Goal: Ask a question

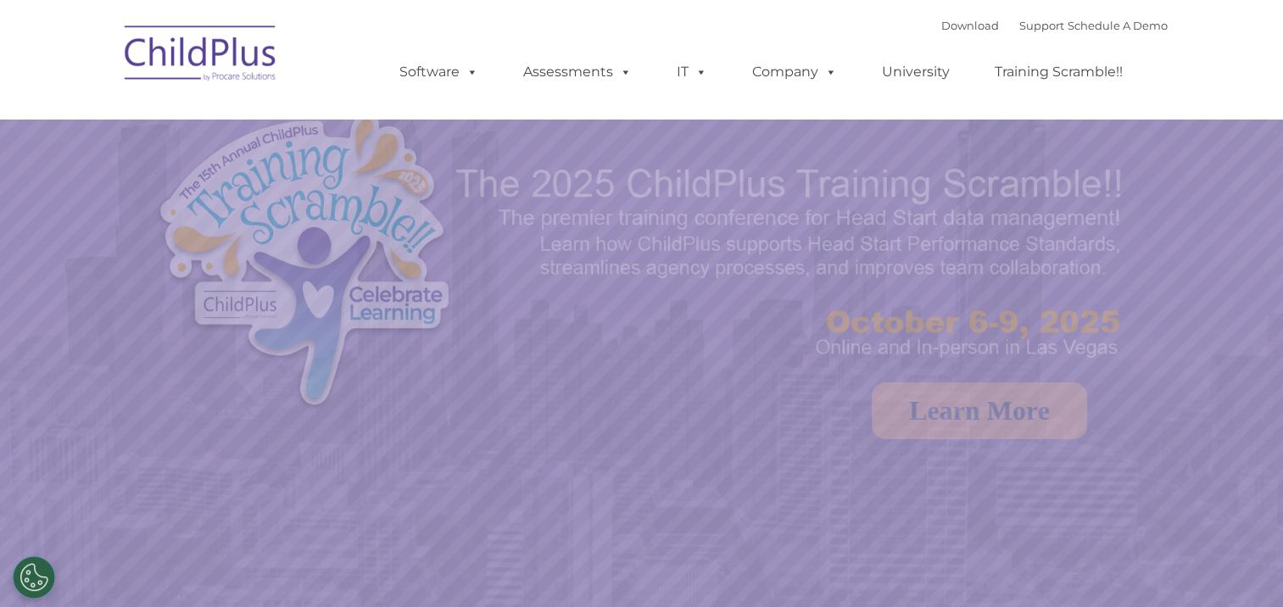
select select "MEDIUM"
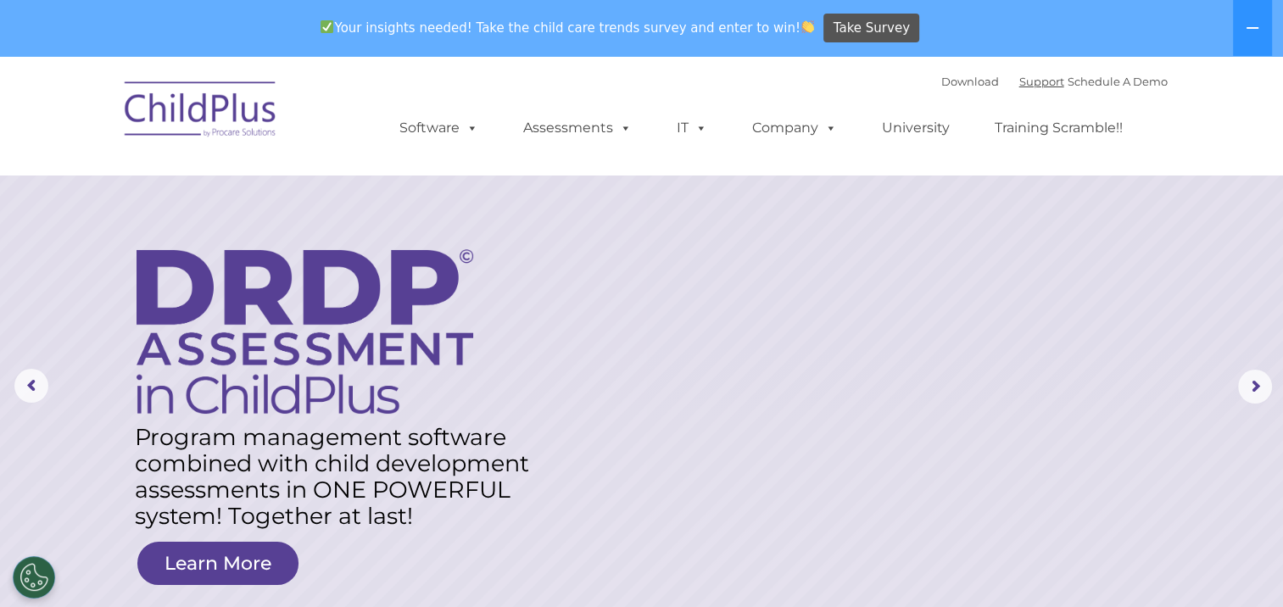
click at [1023, 80] on link "Support" at bounding box center [1041, 82] width 45 height 14
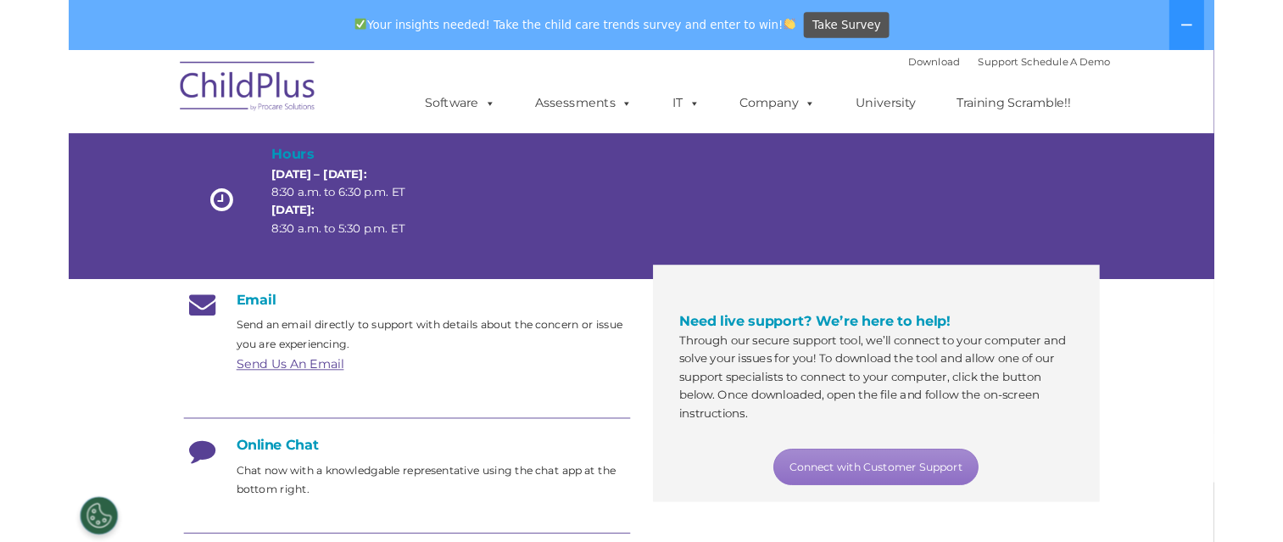
scroll to position [170, 0]
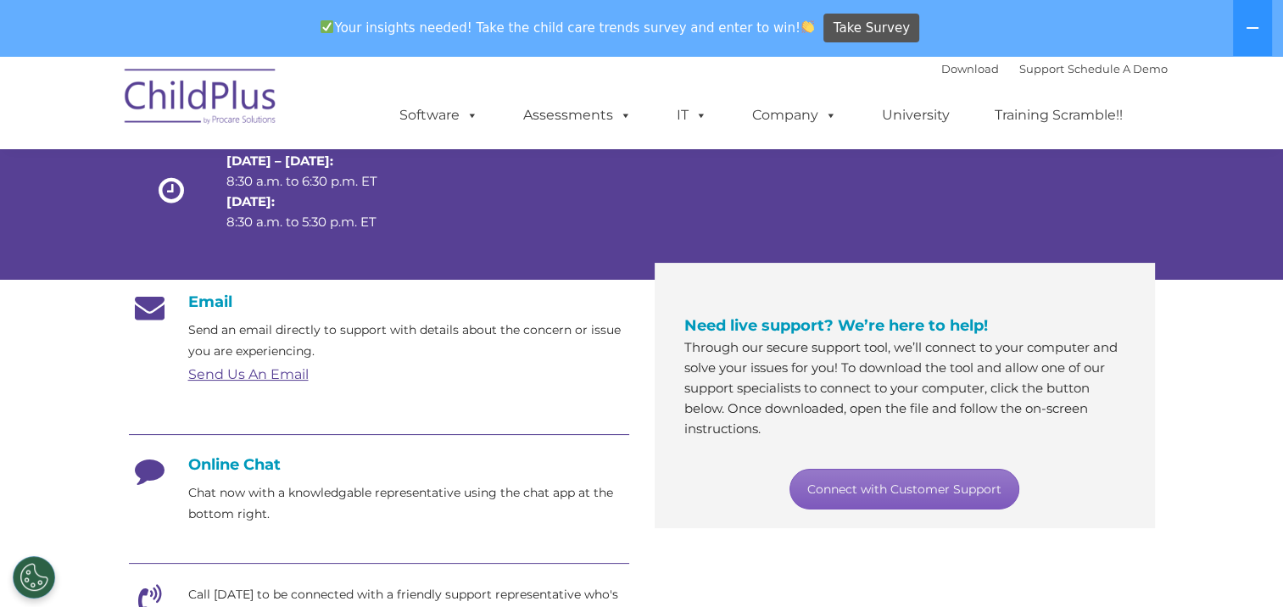
click at [932, 492] on link "Connect with Customer Support" at bounding box center [904, 489] width 230 height 41
